Goal: Information Seeking & Learning: Learn about a topic

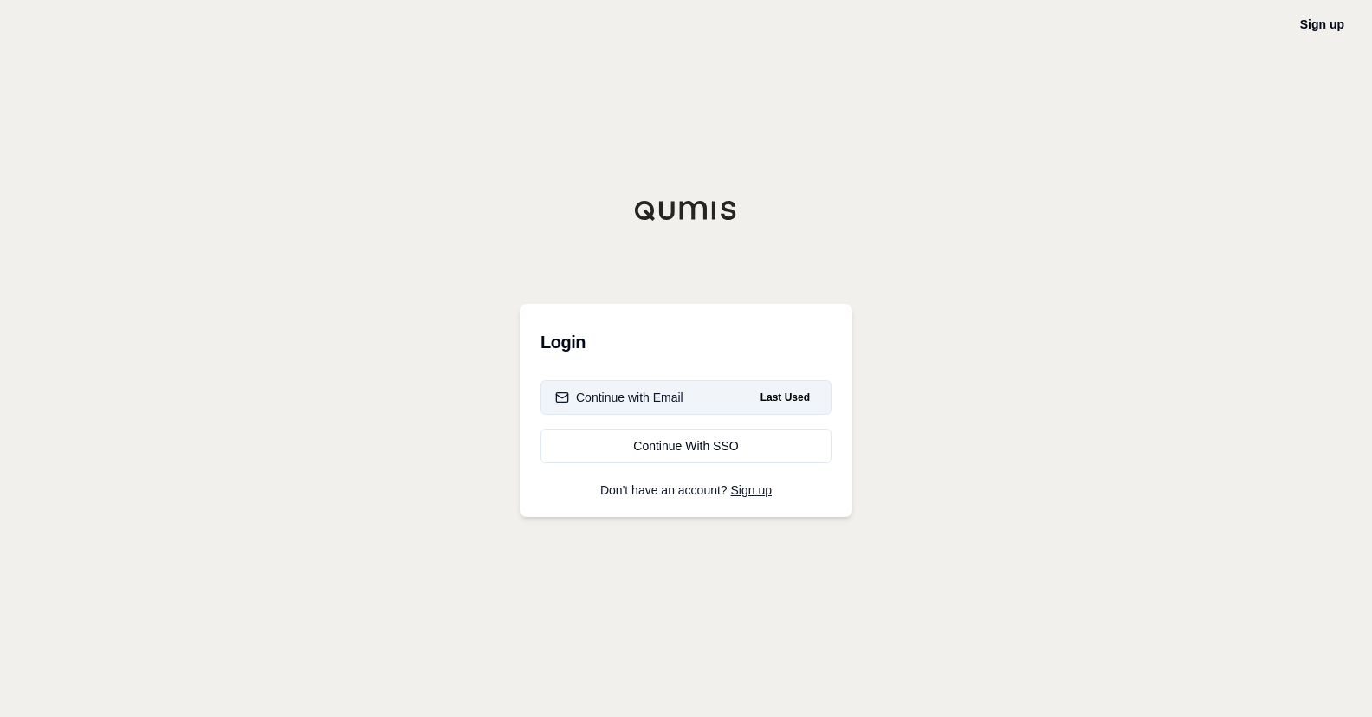
click at [639, 396] on div "Continue with Email" at bounding box center [619, 397] width 128 height 17
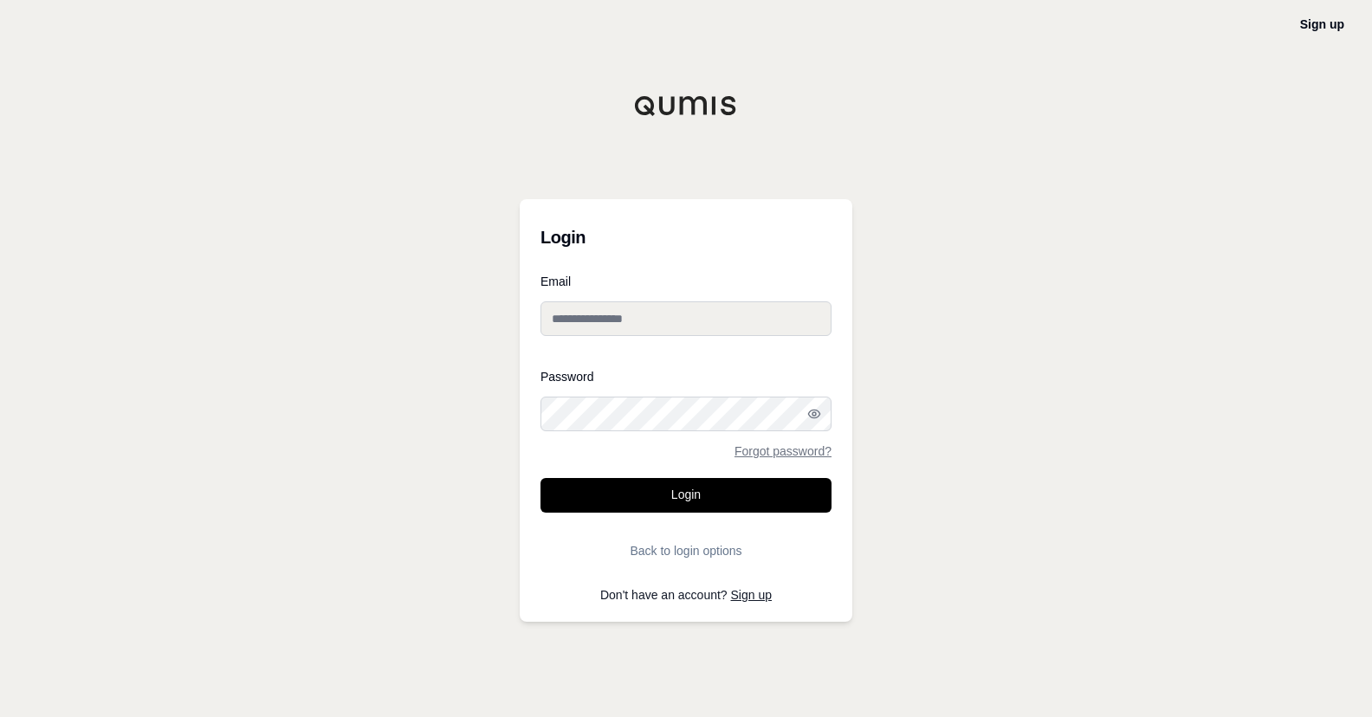
type input "**********"
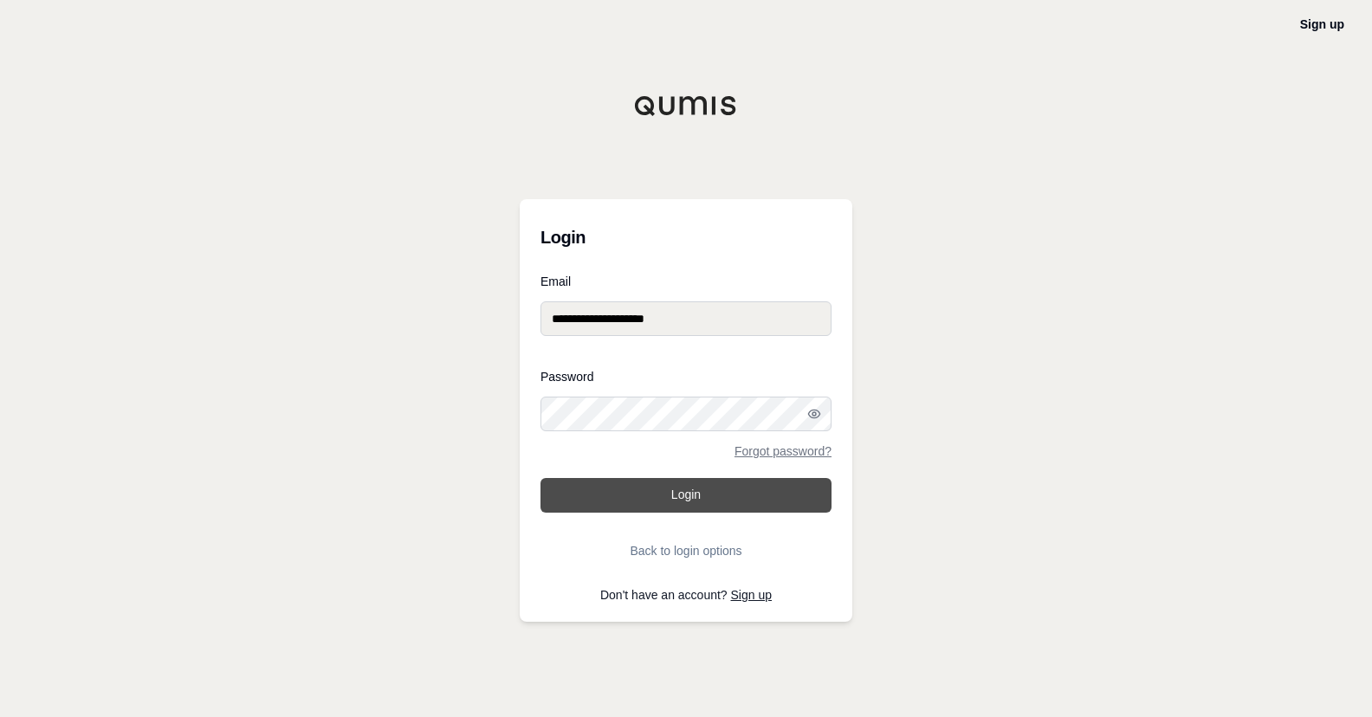
click at [686, 498] on button "Login" at bounding box center [686, 495] width 291 height 35
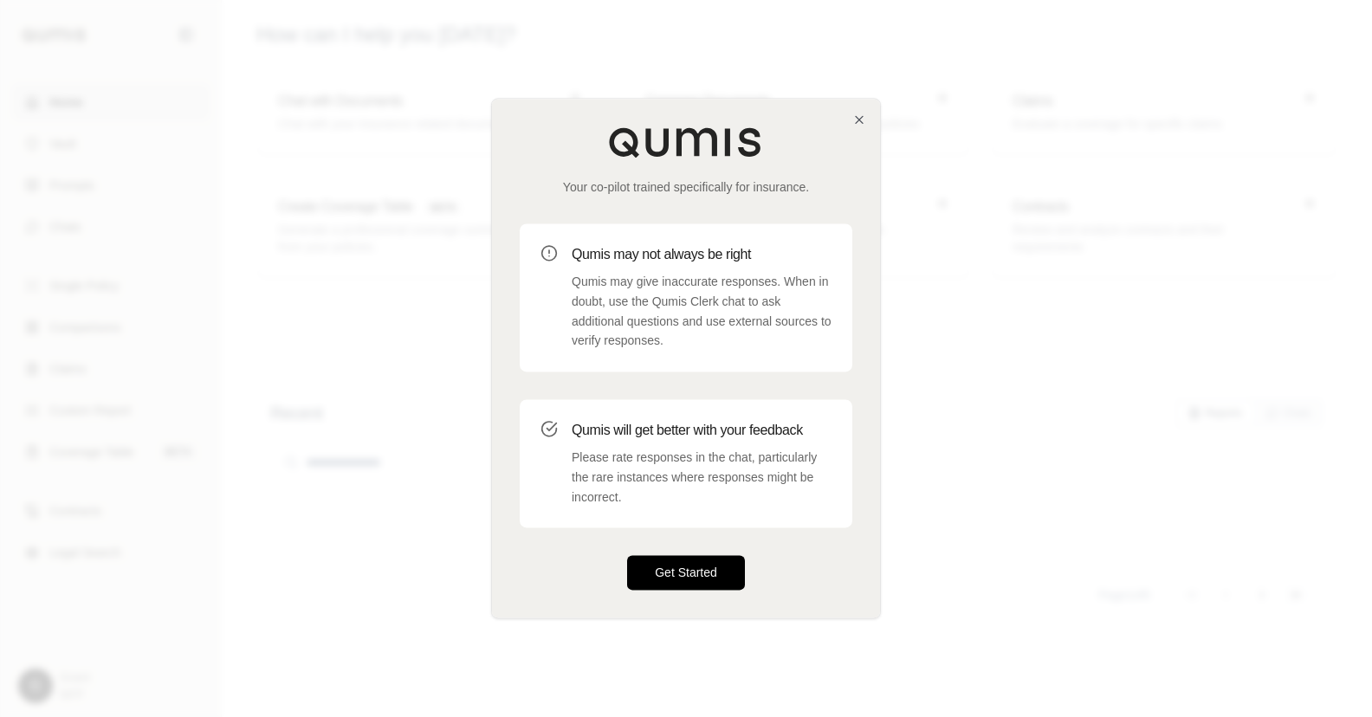
click at [658, 573] on button "Get Started" at bounding box center [686, 573] width 118 height 35
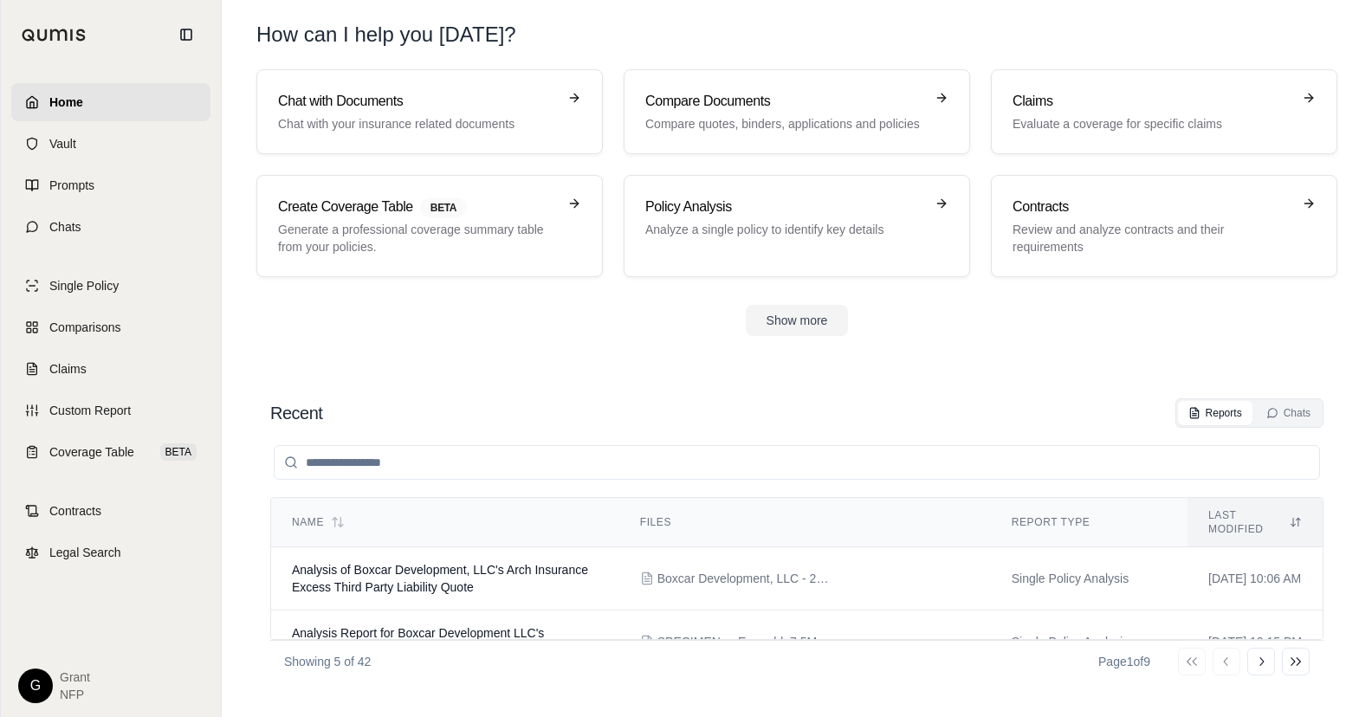
click at [1279, 20] on header "How can I help you [DATE]?" at bounding box center [797, 34] width 1137 height 69
click at [770, 119] on p "Compare quotes, binders, applications and policies" at bounding box center [784, 123] width 279 height 17
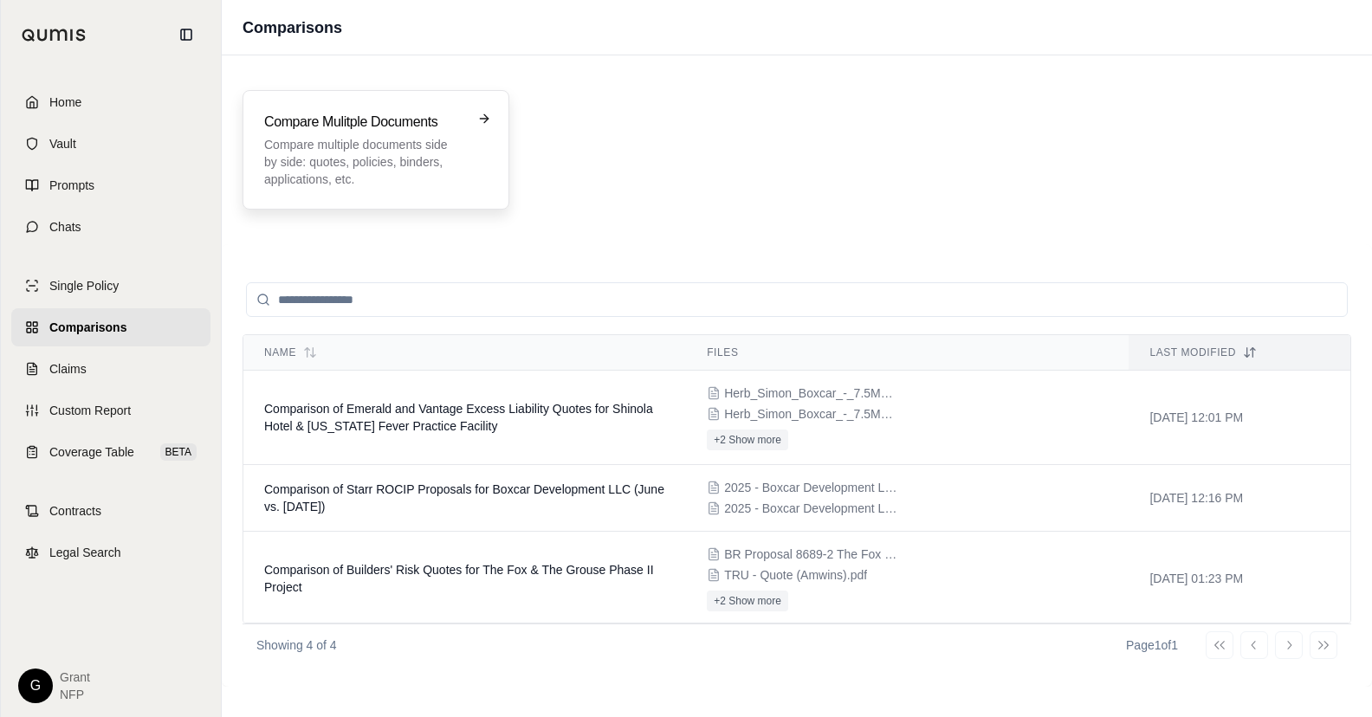
click at [476, 118] on div "Compare Mulitple Documents Compare multiple documents side by side: quotes, pol…" at bounding box center [375, 150] width 223 height 76
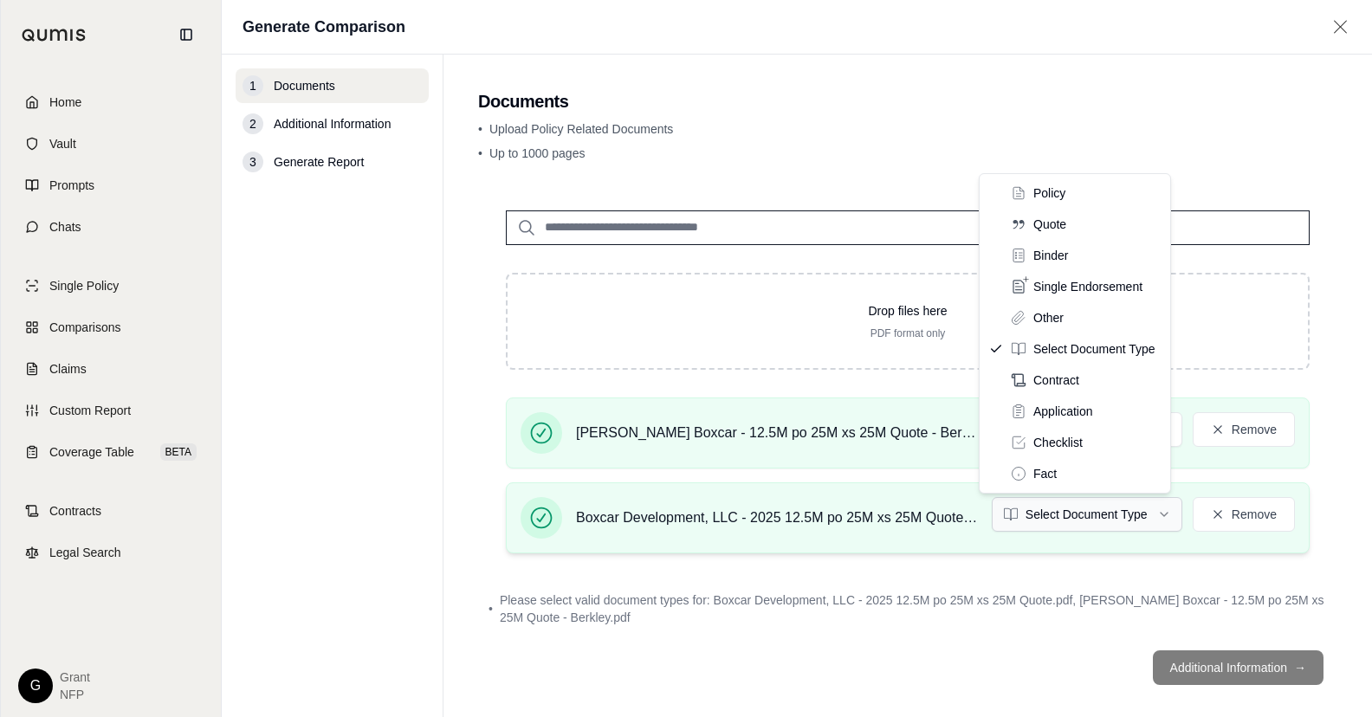
click at [1047, 508] on html "Home Vault Prompts Chats Single Policy Comparisons Claims Custom Report Coverag…" at bounding box center [686, 358] width 1372 height 717
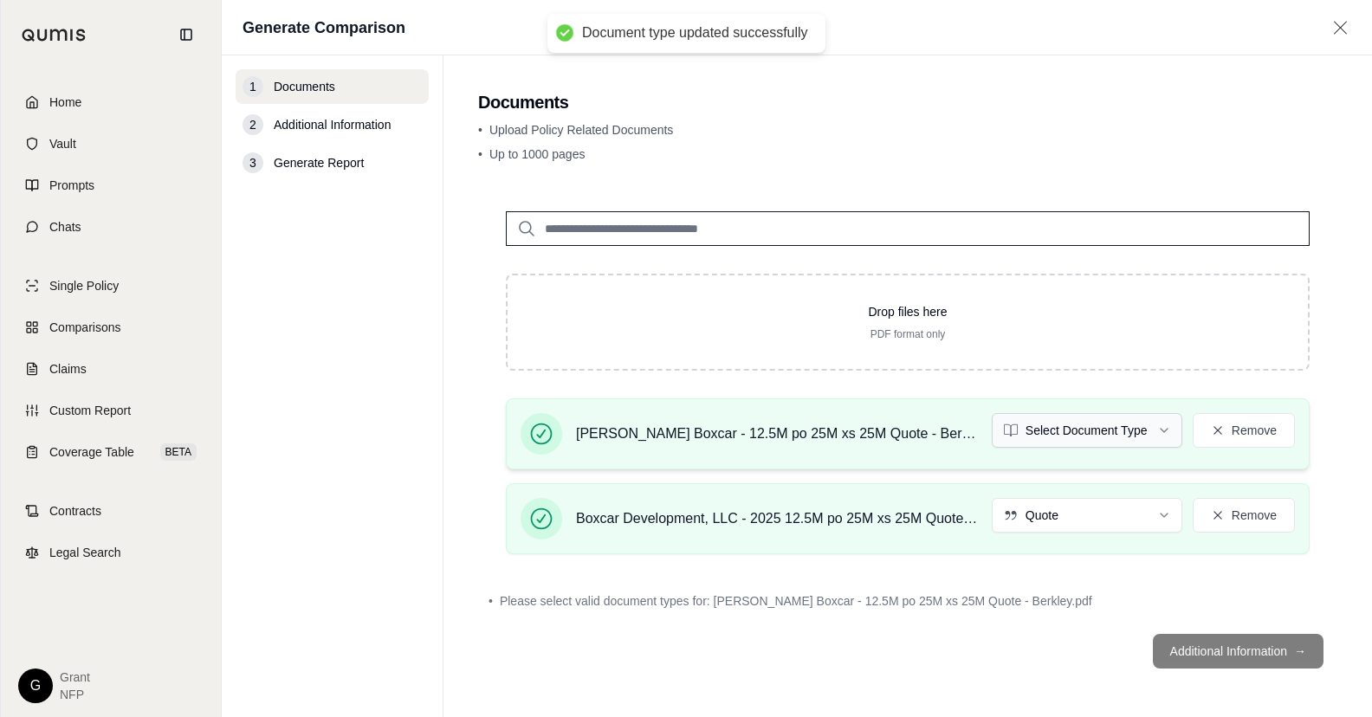
click at [1082, 434] on html "Document type updated successfully Home Vault Prompts Chats Single Policy Compa…" at bounding box center [686, 358] width 1372 height 717
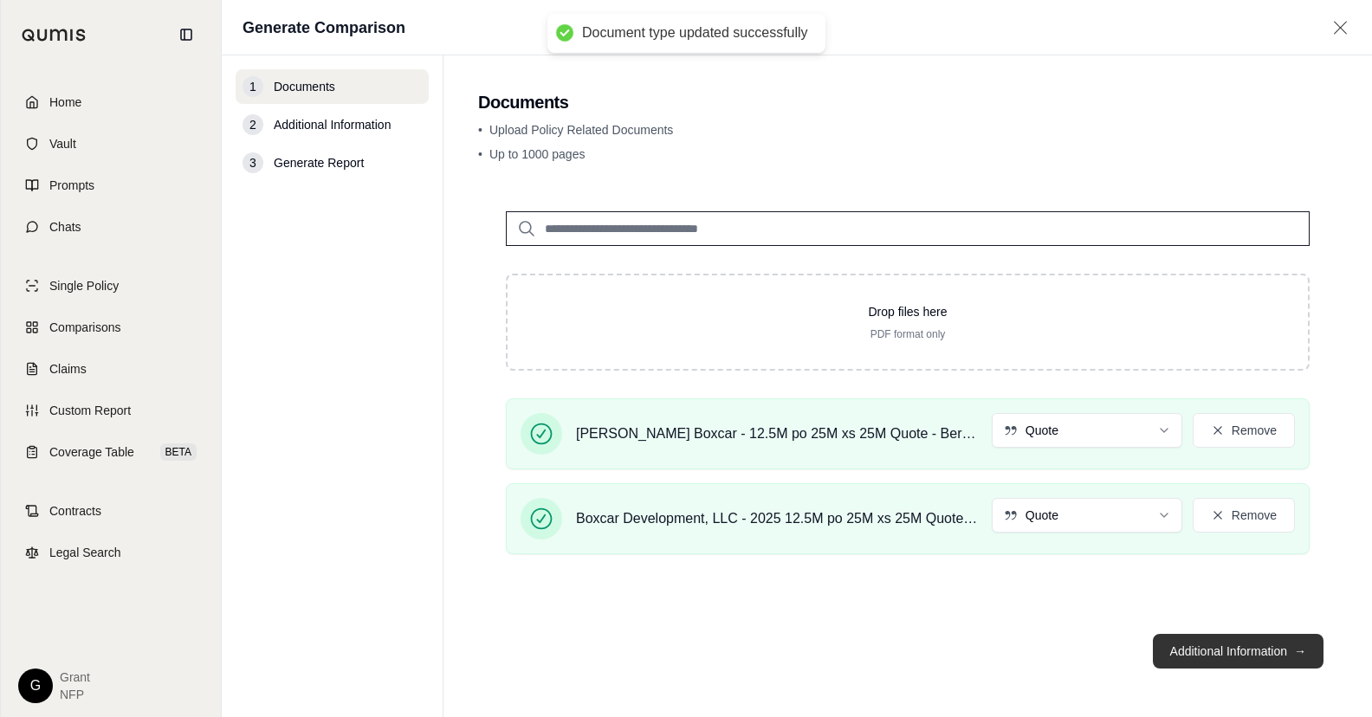
click at [1224, 654] on button "Additional Information →" at bounding box center [1238, 651] width 171 height 35
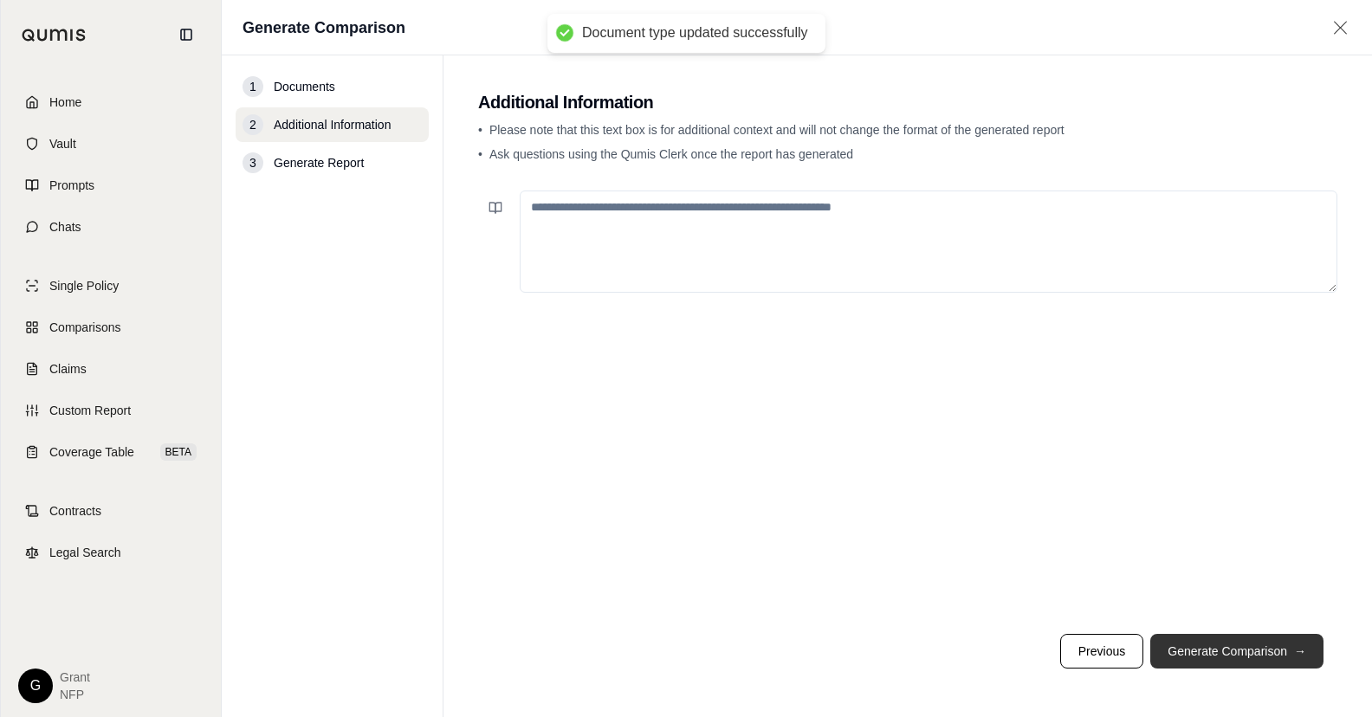
click at [1222, 654] on button "Generate Comparison →" at bounding box center [1236, 651] width 173 height 35
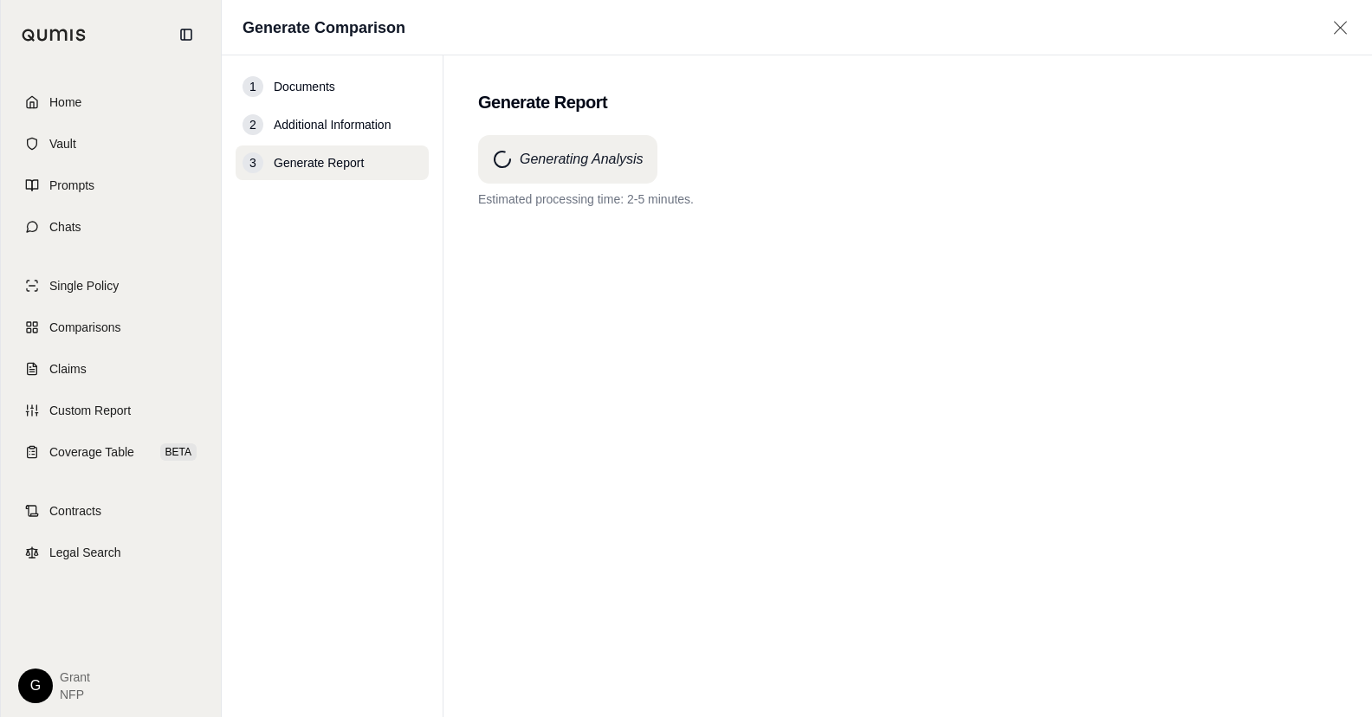
click at [895, 437] on div "Generating Analysis Estimated processing time: 2-5 minutes." at bounding box center [907, 395] width 859 height 520
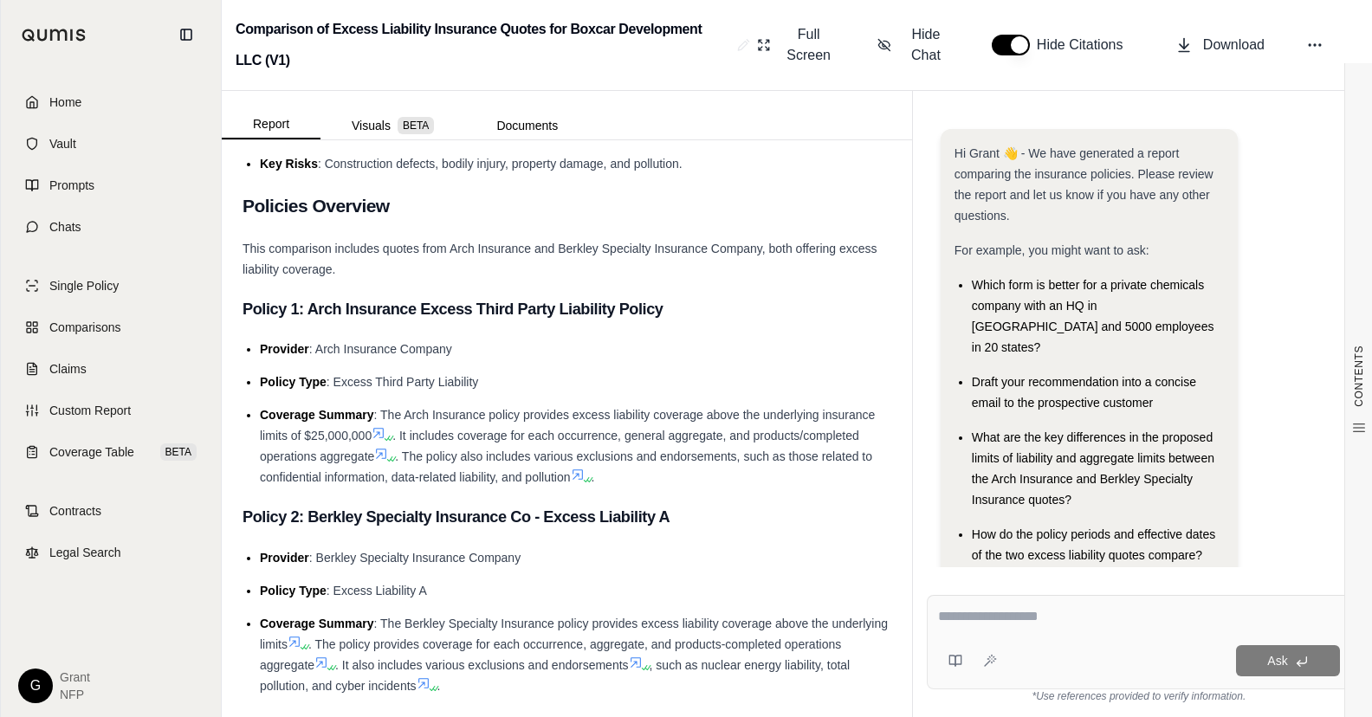
scroll to position [299, 0]
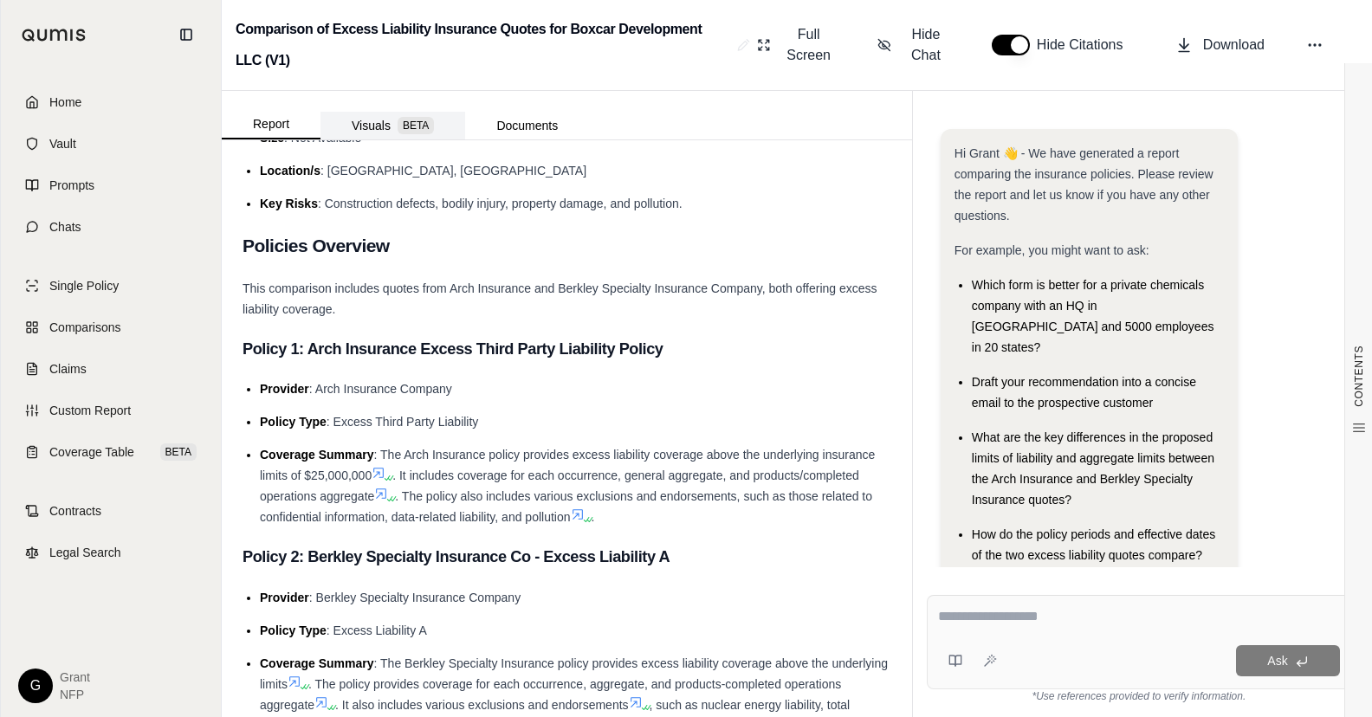
click at [379, 122] on button "Visuals BETA" at bounding box center [393, 126] width 145 height 28
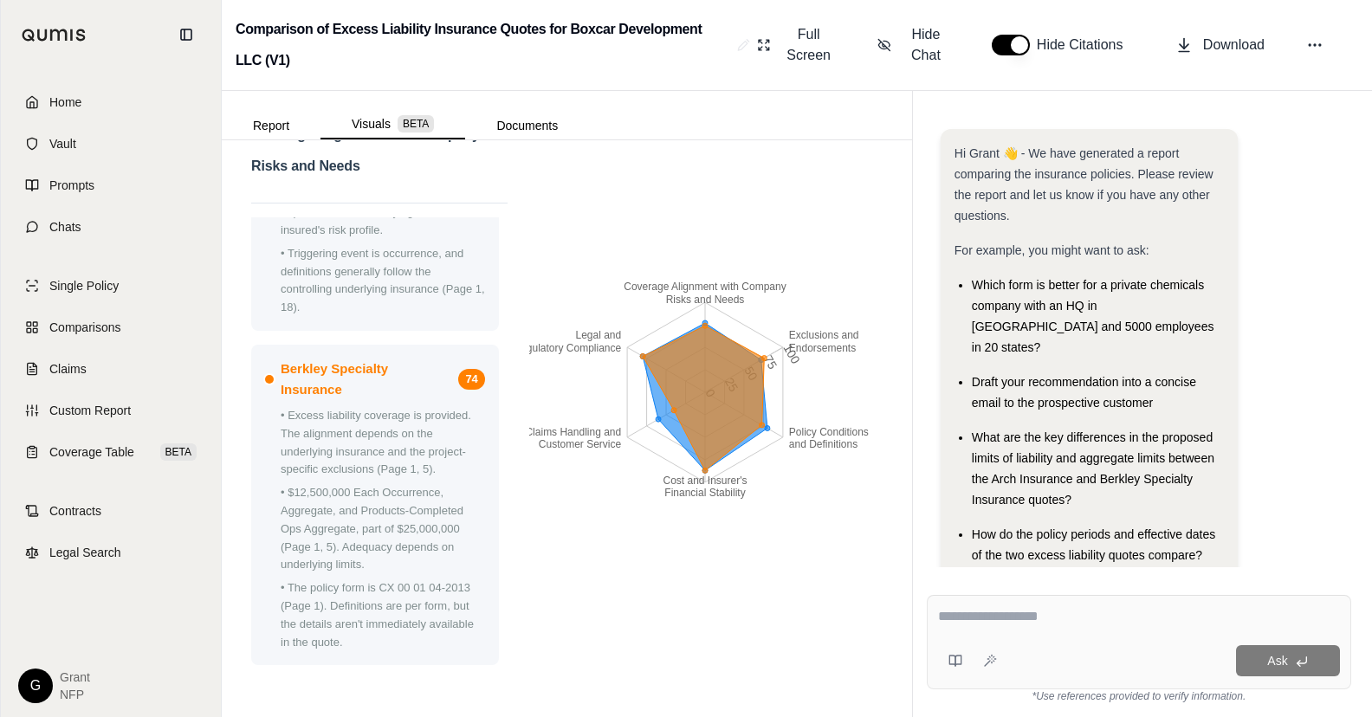
scroll to position [0, 0]
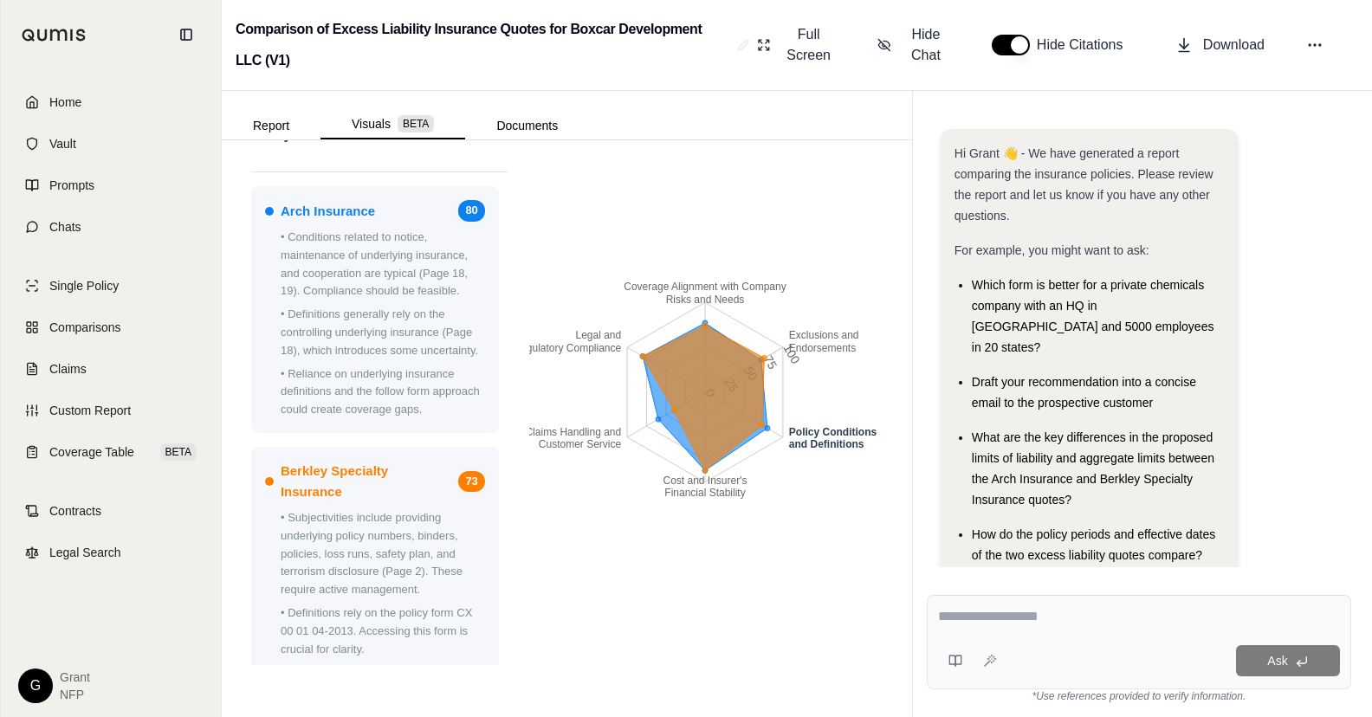
click at [756, 424] on icon at bounding box center [703, 398] width 121 height 145
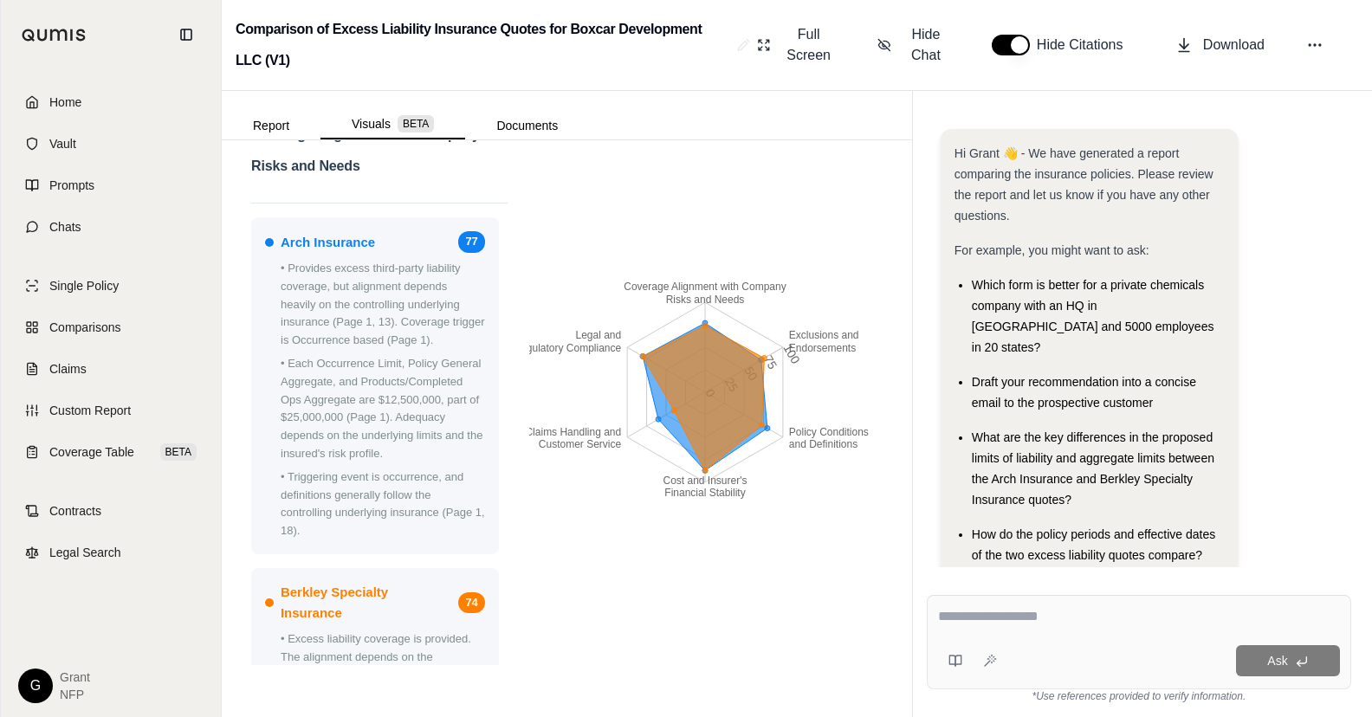
click at [375, 599] on span "Berkley Specialty Insurance" at bounding box center [366, 603] width 171 height 42
click at [295, 124] on button "Report" at bounding box center [271, 126] width 99 height 28
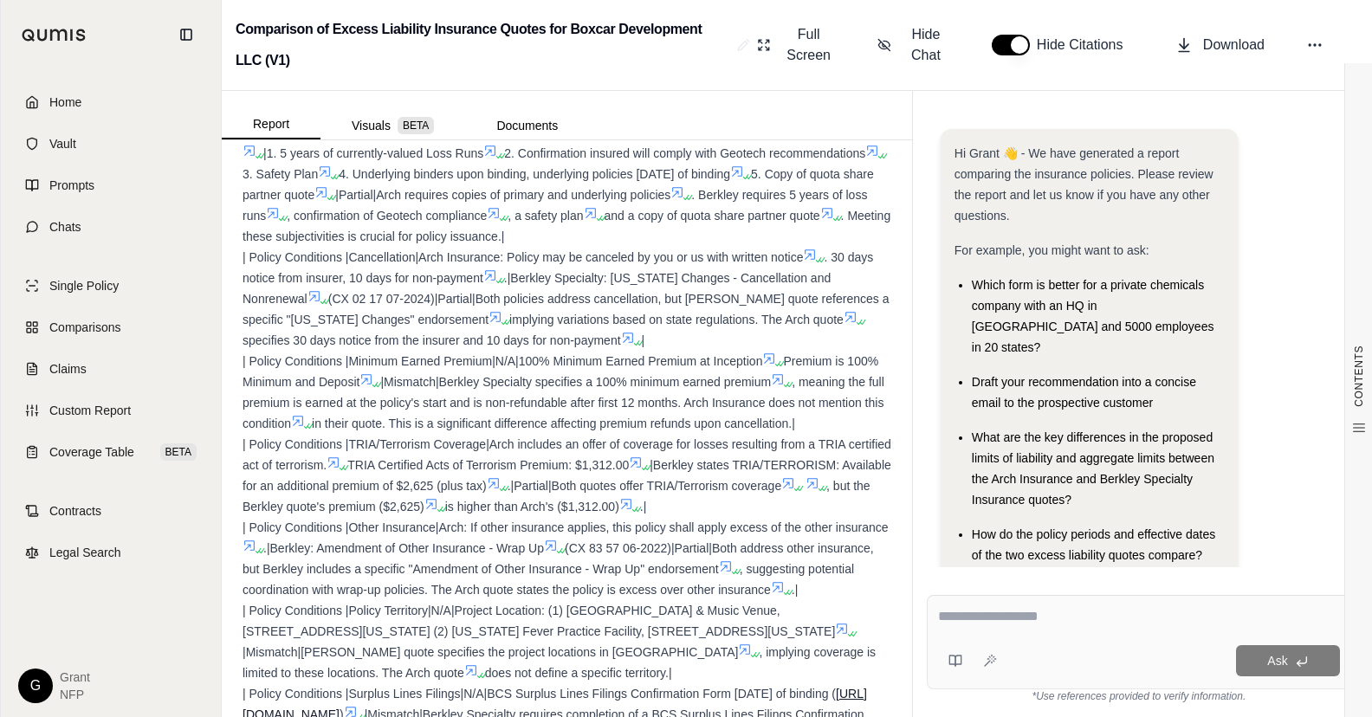
scroll to position [5977, 0]
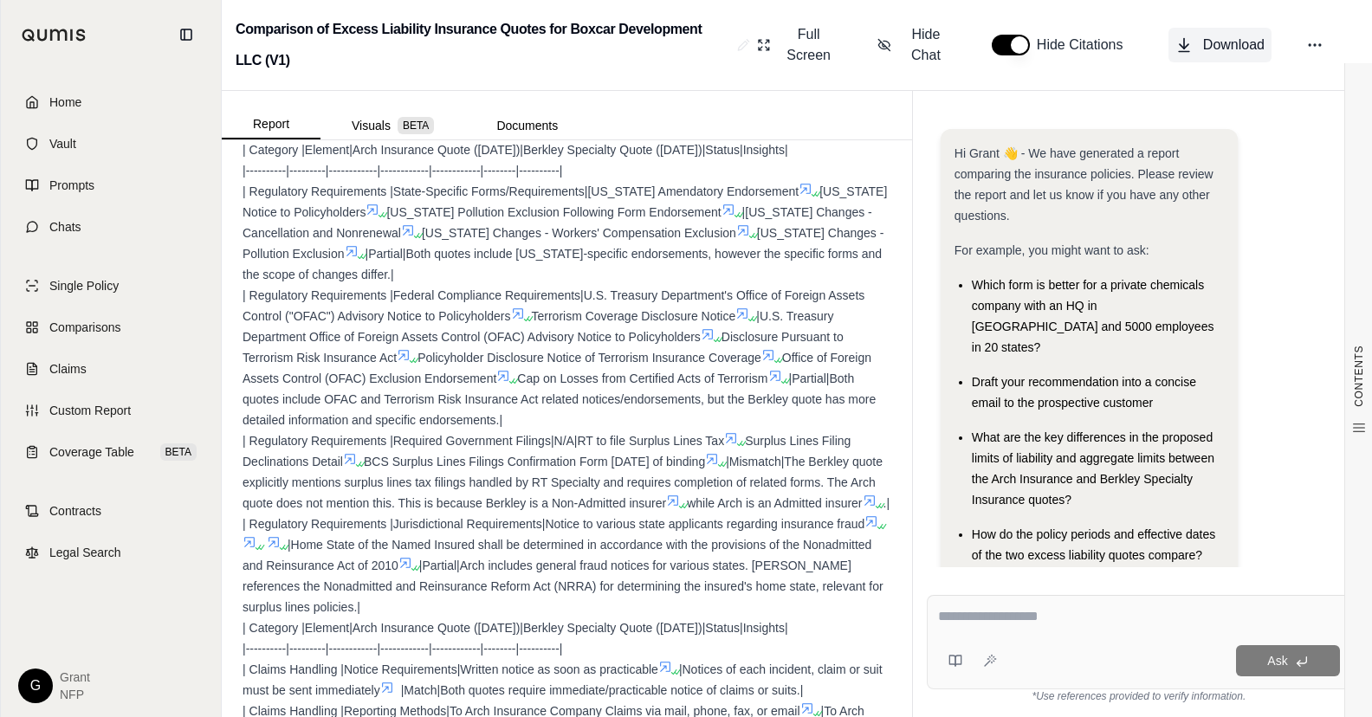
click at [1229, 52] on span "Download" at bounding box center [1234, 45] width 62 height 21
click at [80, 456] on span "Coverage Table" at bounding box center [91, 452] width 85 height 17
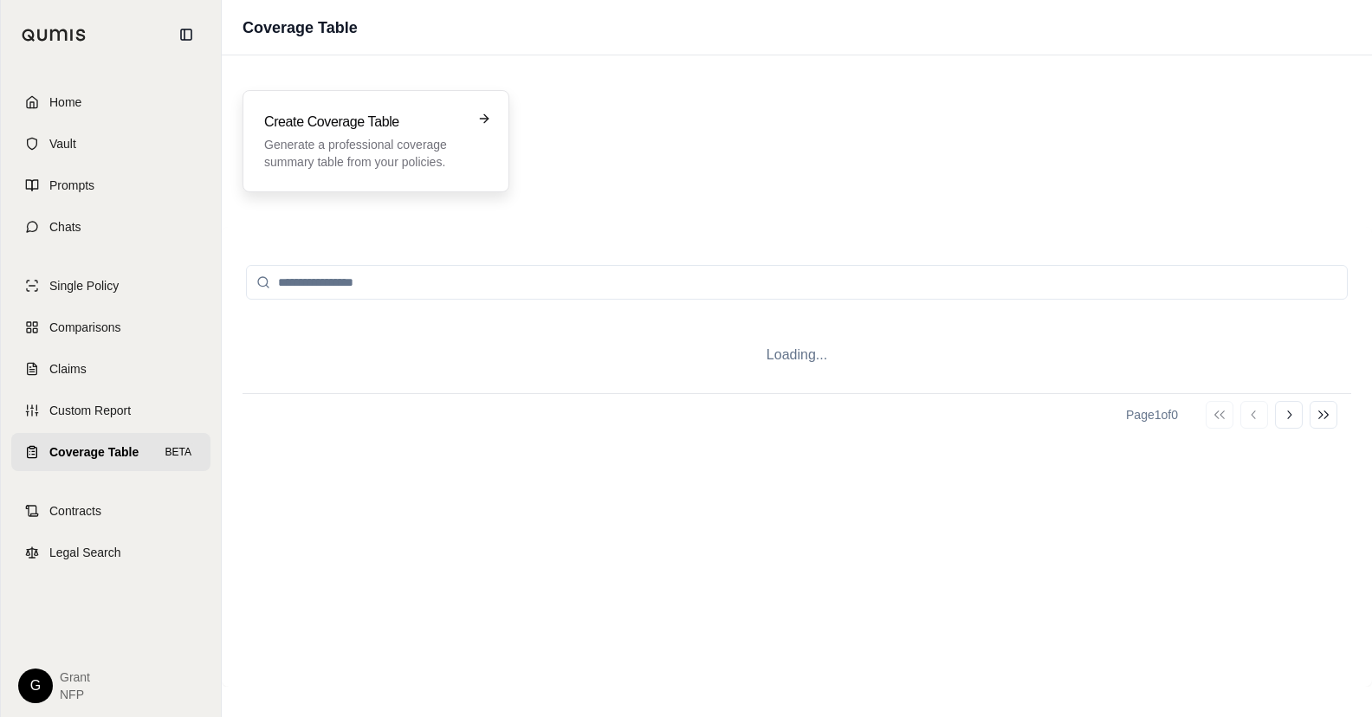
click at [339, 140] on p "Generate a professional coverage summary table from your policies." at bounding box center [363, 153] width 199 height 35
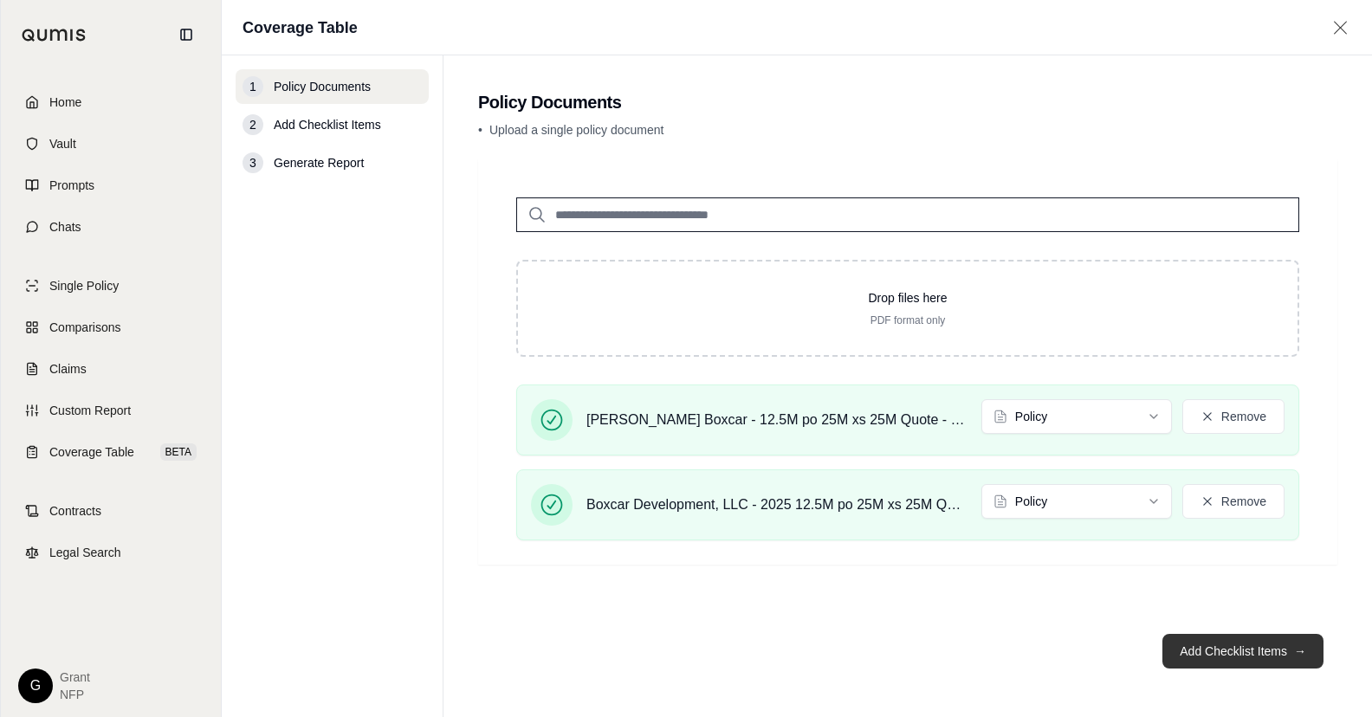
click at [1249, 660] on button "Add Checklist Items →" at bounding box center [1243, 651] width 161 height 35
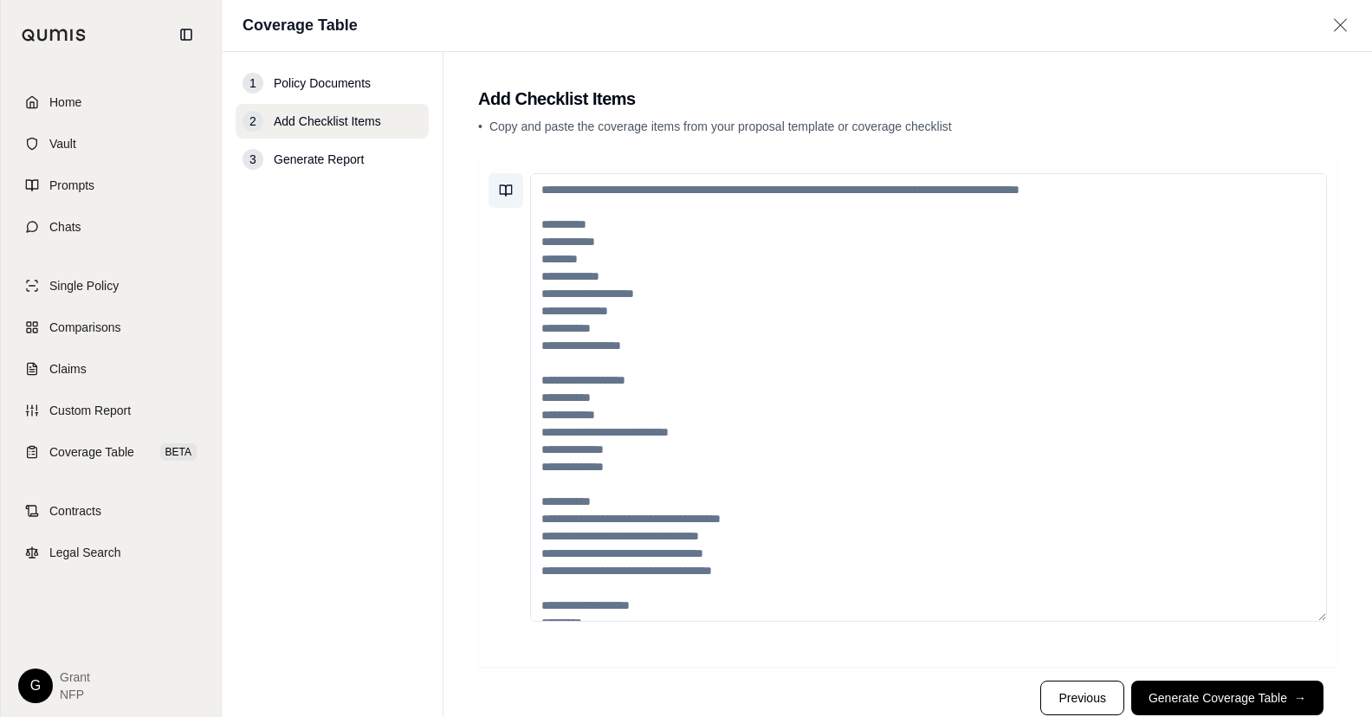
click at [514, 188] on button at bounding box center [506, 190] width 35 height 35
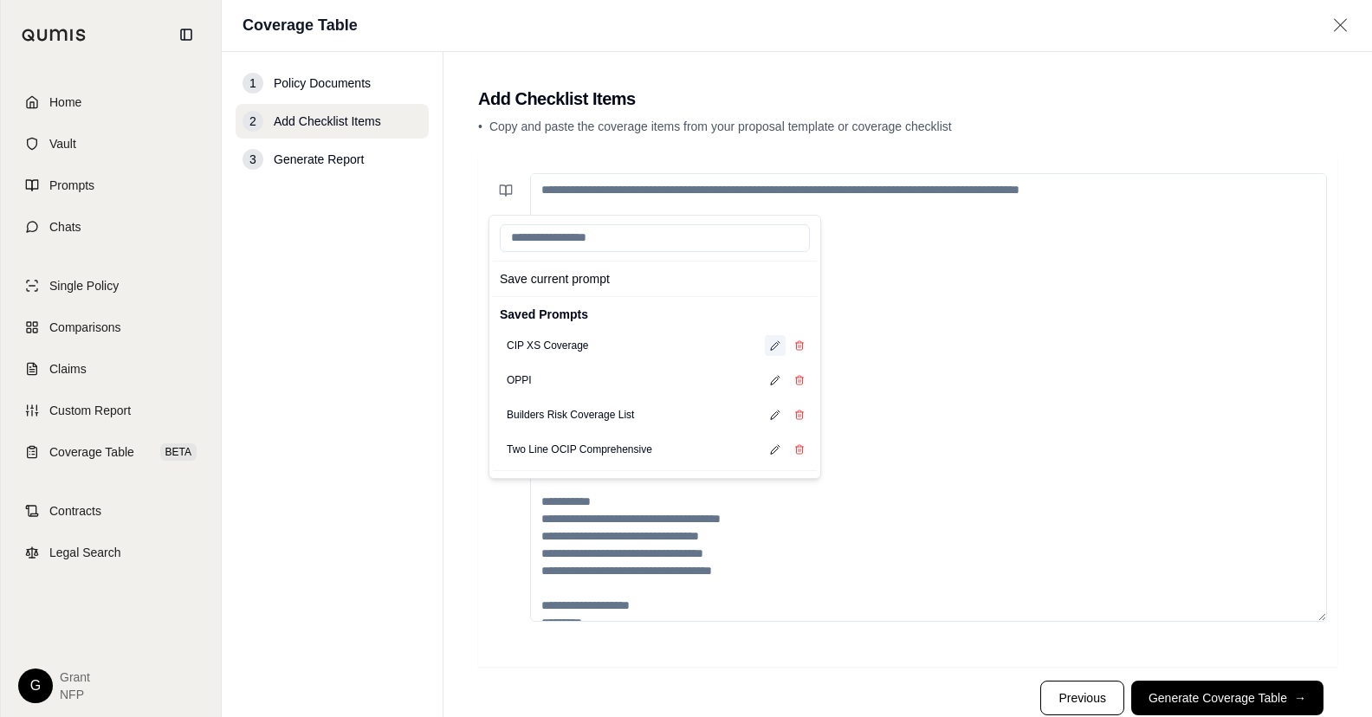
click at [769, 346] on button at bounding box center [775, 345] width 21 height 21
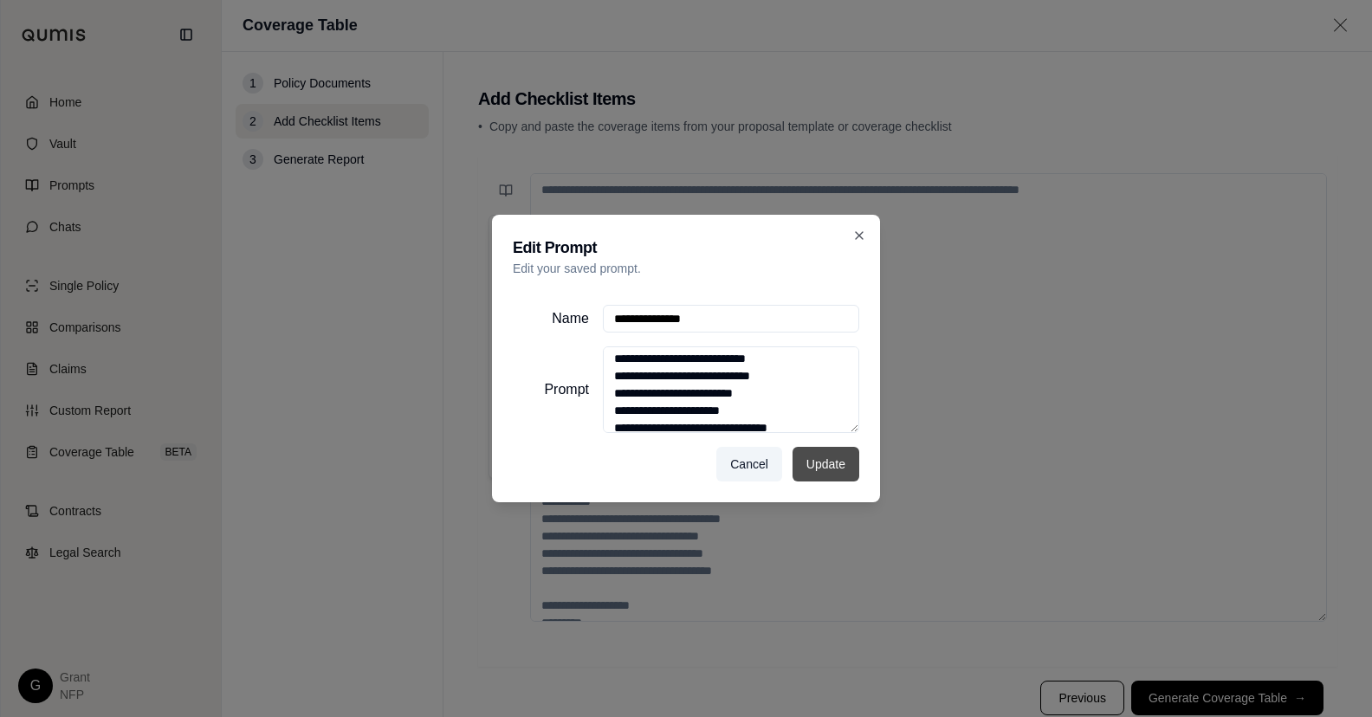
scroll to position [865, 0]
click at [818, 470] on button "Update" at bounding box center [826, 464] width 67 height 35
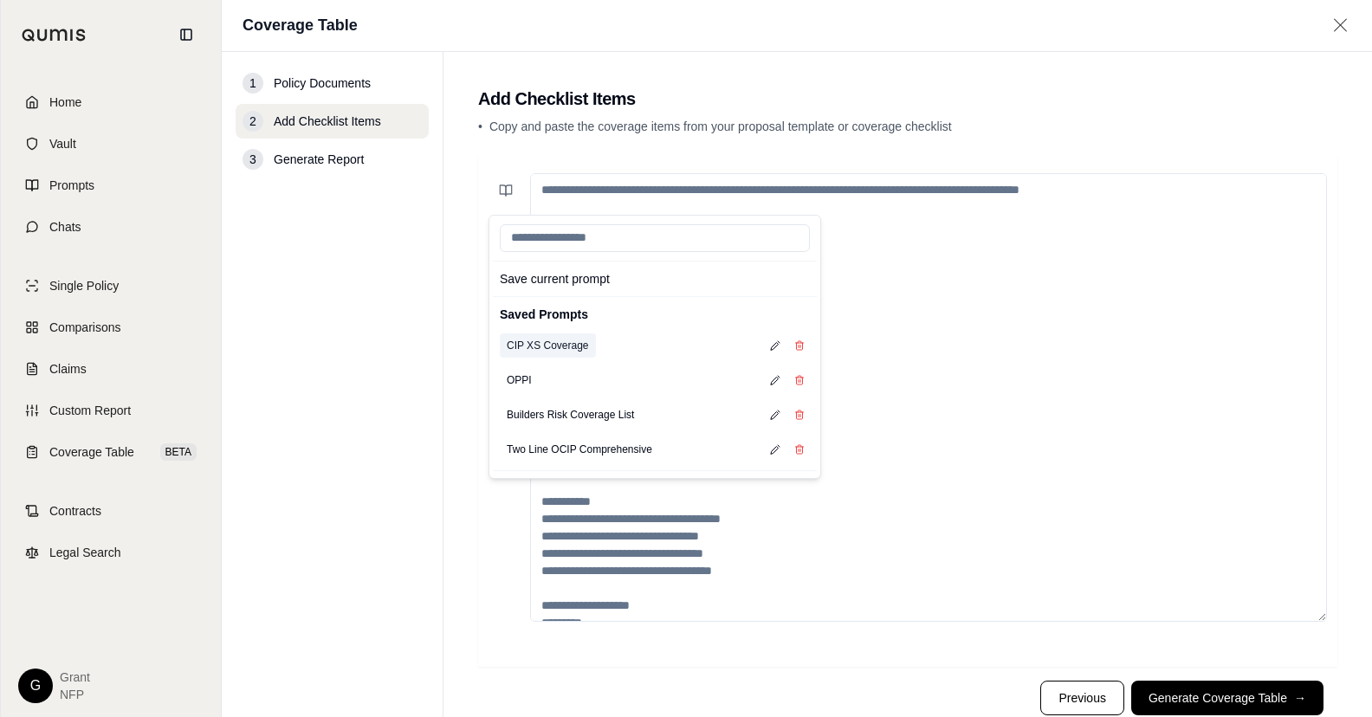
click at [547, 346] on button "CIP XS Coverage" at bounding box center [548, 346] width 96 height 24
type textarea "**********"
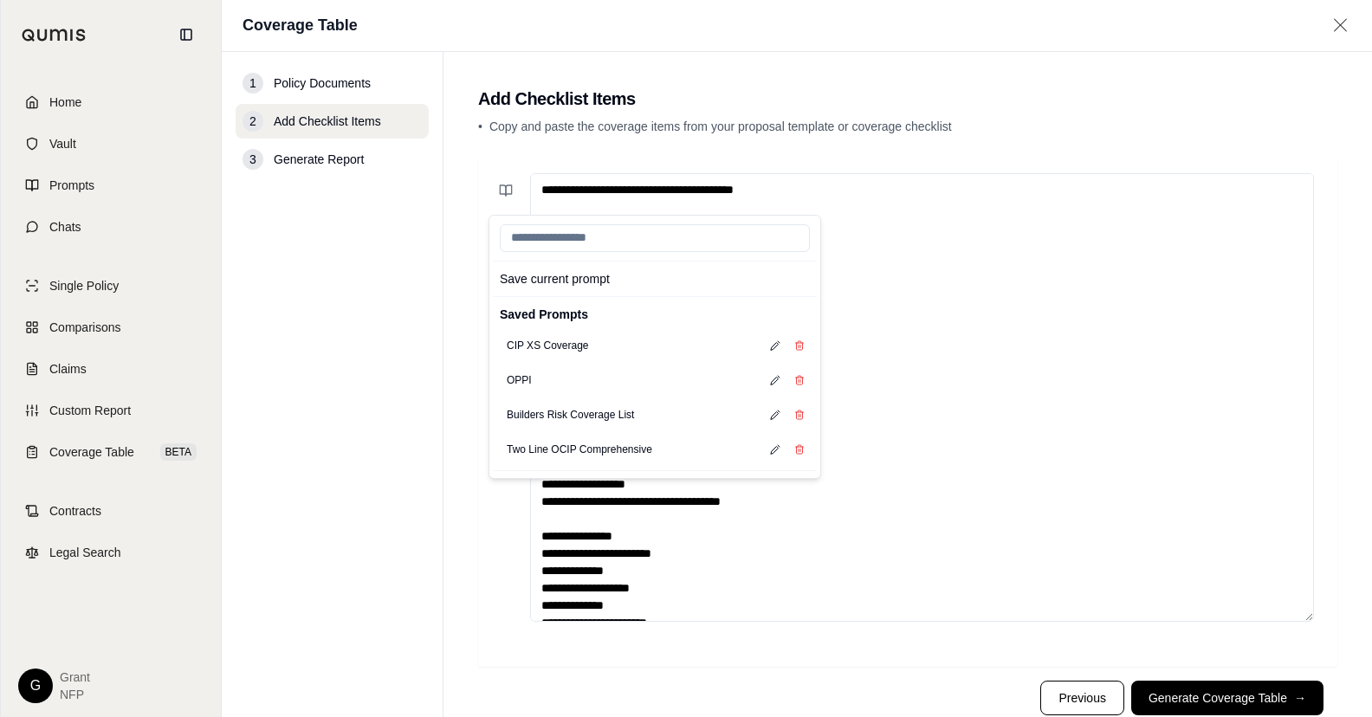
click at [1012, 487] on textarea at bounding box center [922, 397] width 784 height 449
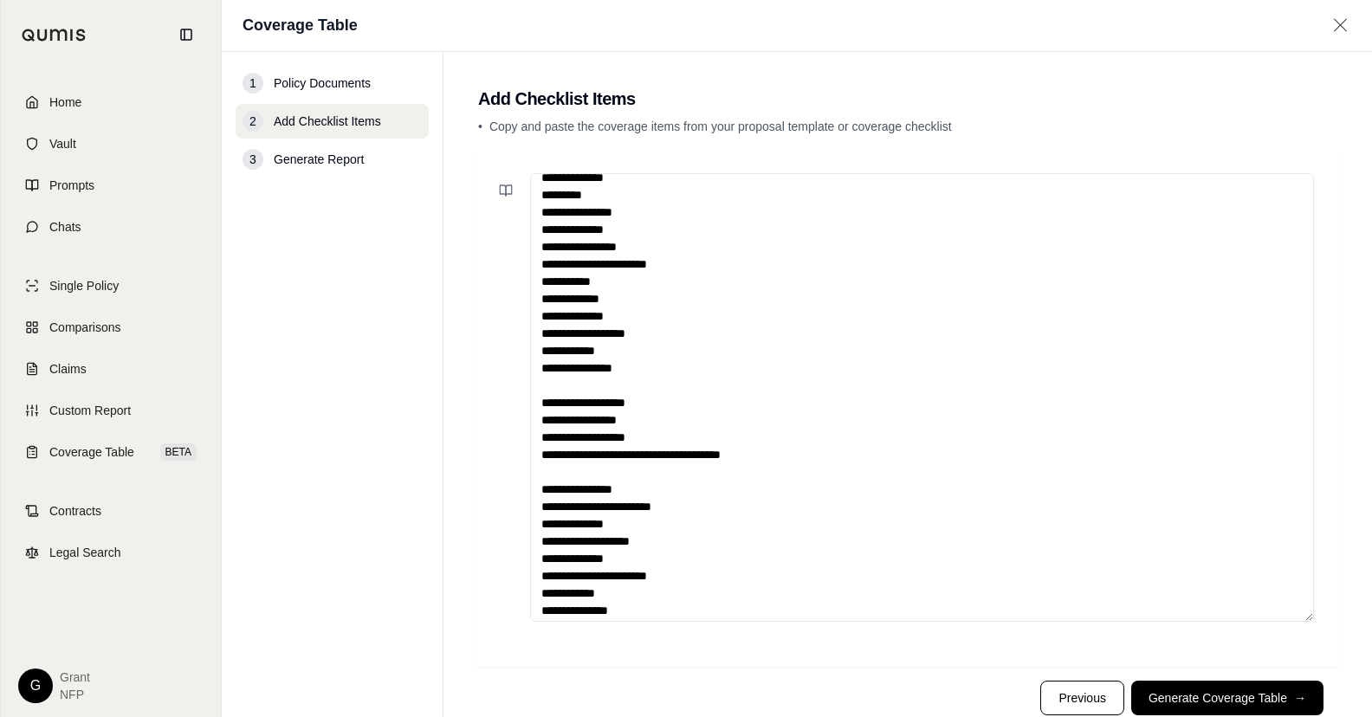
scroll to position [0, 0]
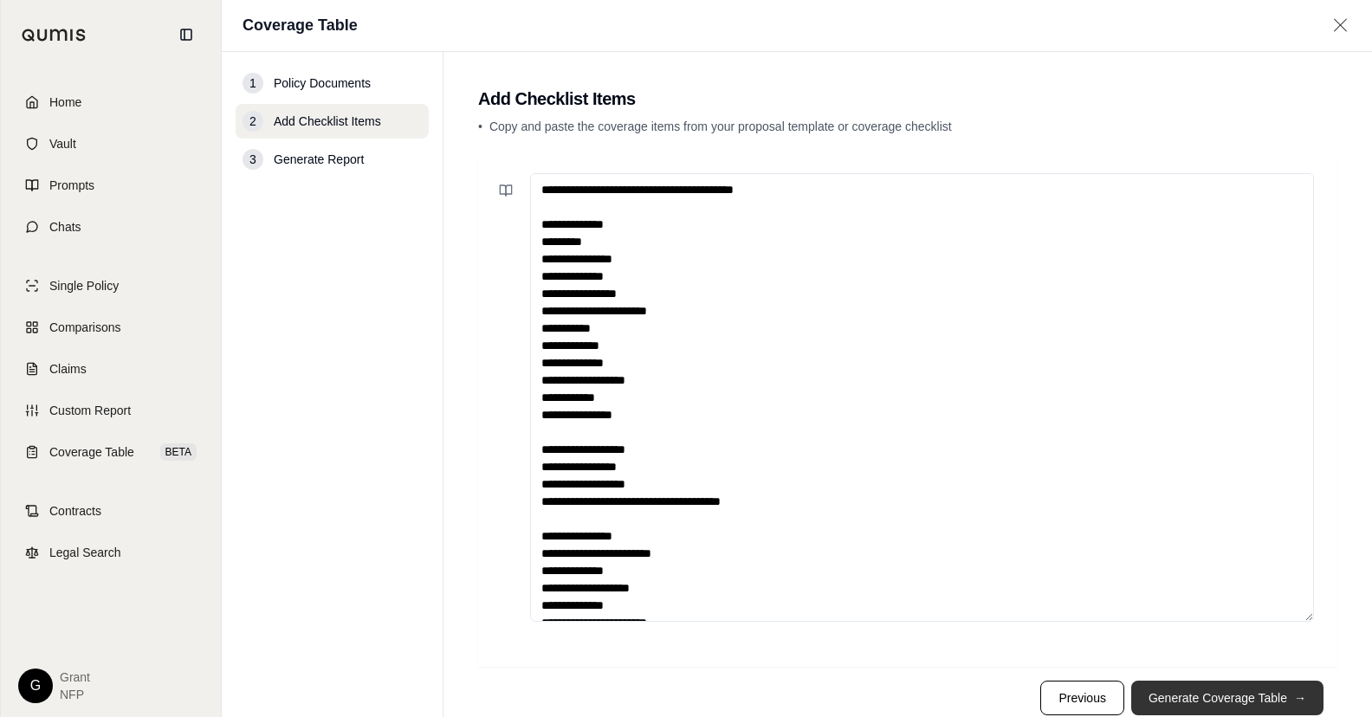
click at [1210, 706] on button "Generate Coverage Table →" at bounding box center [1227, 698] width 192 height 35
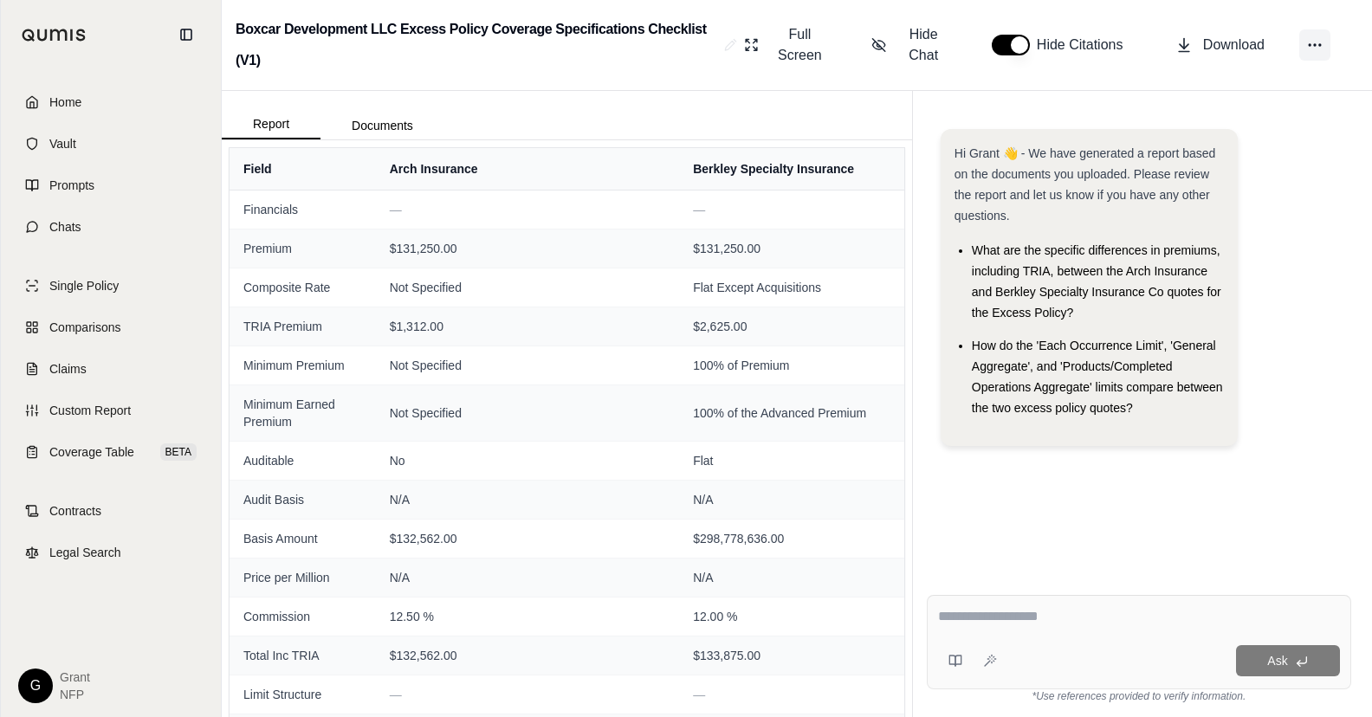
click at [1319, 50] on icon at bounding box center [1314, 44] width 17 height 17
click at [1035, 84] on div "Boxcar Development LLC Excess Policy Coverage Specifications Checklist (V1) Ful…" at bounding box center [797, 45] width 1150 height 91
click at [1193, 46] on button "Download" at bounding box center [1220, 45] width 103 height 35
